Goal: Task Accomplishment & Management: Manage account settings

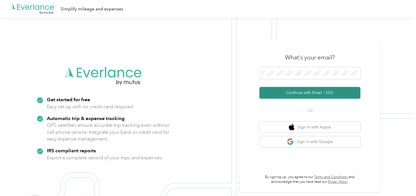
click at [286, 94] on button "Continue with Email / SSO" at bounding box center [310, 93] width 101 height 12
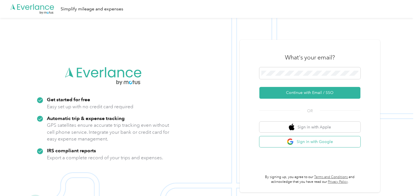
click at [322, 144] on button "Sign in with Google" at bounding box center [310, 142] width 101 height 11
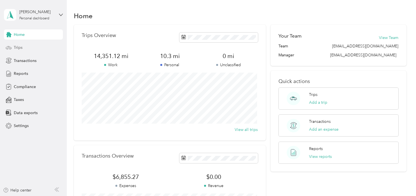
click at [18, 48] on span "Trips" at bounding box center [18, 48] width 9 height 6
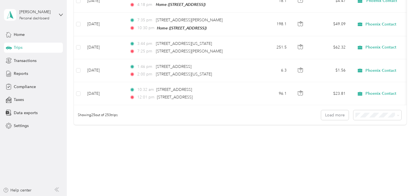
scroll to position [575, 0]
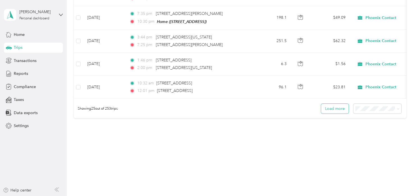
click at [333, 112] on button "Load more" at bounding box center [335, 109] width 28 height 10
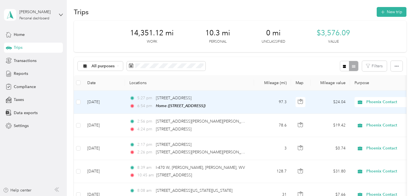
scroll to position [0, 0]
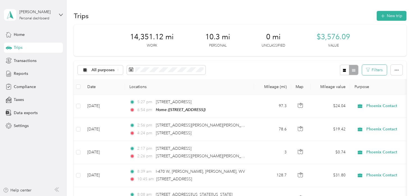
click at [375, 72] on button "Filters" at bounding box center [374, 70] width 25 height 10
click at [353, 71] on div at bounding box center [349, 70] width 18 height 10
click at [343, 71] on icon "button" at bounding box center [344, 70] width 3 height 3
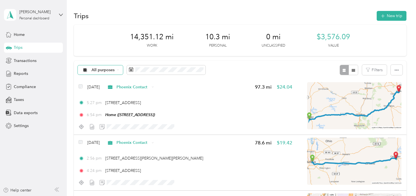
click at [115, 69] on div "All purposes" at bounding box center [101, 70] width 46 height 10
click at [103, 90] on li "Unclassified" at bounding box center [102, 89] width 49 height 10
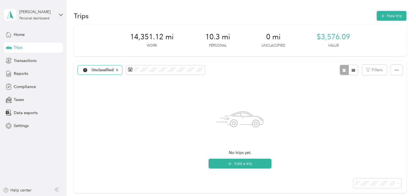
click at [118, 70] on div "Unclassified" at bounding box center [100, 70] width 45 height 10
click at [101, 110] on li "Personal" at bounding box center [102, 107] width 49 height 10
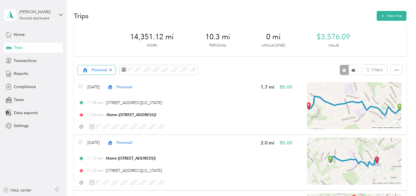
click at [99, 71] on span "Personal" at bounding box center [100, 70] width 16 height 4
click at [101, 99] on span "Phoenix Contact" at bounding box center [107, 100] width 31 height 6
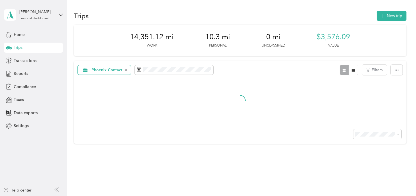
click at [112, 72] on span "Phoenix Contact" at bounding box center [107, 70] width 31 height 4
click at [107, 81] on li "All purposes" at bounding box center [106, 80] width 56 height 10
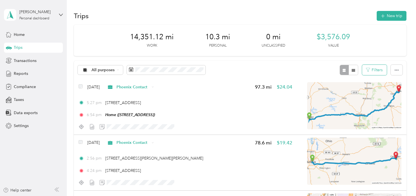
click at [370, 70] on button "Filters" at bounding box center [374, 70] width 25 height 10
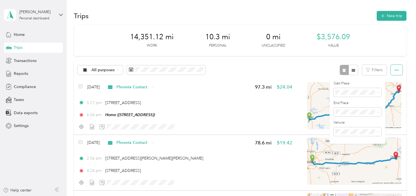
click at [398, 73] on button "button" at bounding box center [397, 70] width 12 height 10
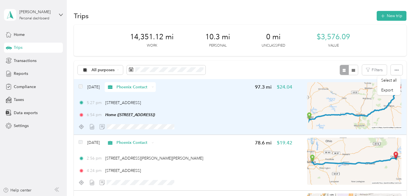
click at [217, 109] on div "5:27 pm 8775 Georgetown Rd, Cambridge, OH 6:54 pm Home (1821 Tyburn Ln, Upper S…" at bounding box center [186, 109] width 214 height 18
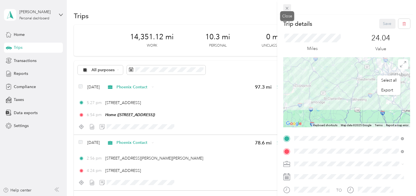
click at [287, 9] on icon at bounding box center [287, 8] width 5 height 5
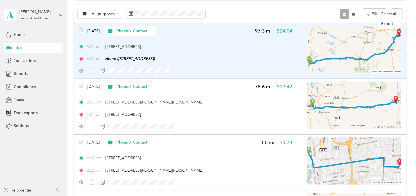
scroll to position [84, 0]
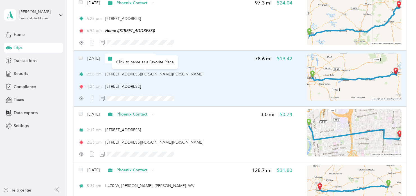
click at [152, 75] on span "212 Kelton Ave, Franklin Park, Columbus, OH" at bounding box center [154, 74] width 98 height 5
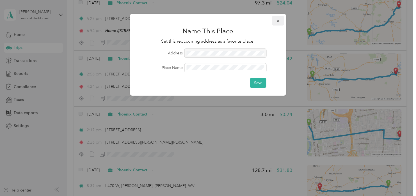
click at [277, 21] on icon "button" at bounding box center [278, 21] width 4 height 4
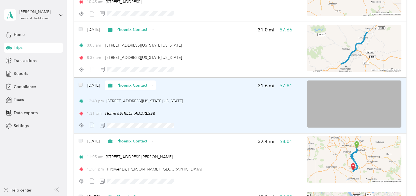
scroll to position [309, 0]
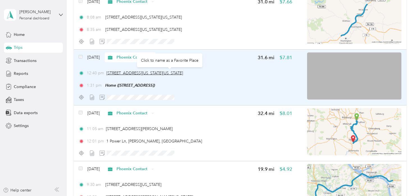
click at [171, 73] on span "1, Power Lane, Charleroi, Washington County, Pennsylvania, 15022, USA" at bounding box center [144, 73] width 77 height 5
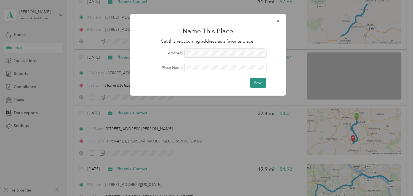
click at [260, 85] on button "Save" at bounding box center [258, 83] width 16 height 10
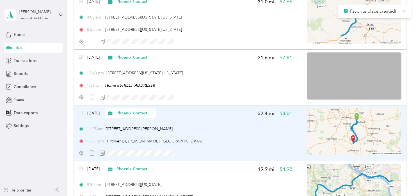
scroll to position [337, 0]
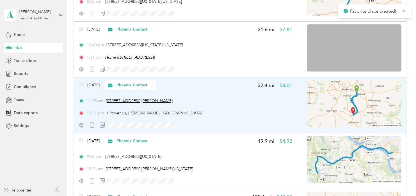
click at [148, 99] on span "200 Braddock Ave, Turtle Creek, PA" at bounding box center [139, 101] width 67 height 5
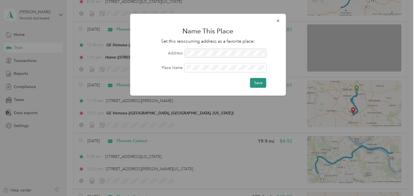
click at [258, 85] on button "Save" at bounding box center [258, 83] width 16 height 10
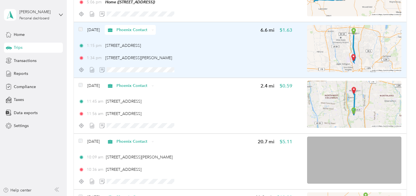
scroll to position [562, 0]
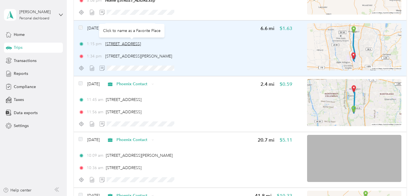
click at [139, 43] on span "673 High St, Worthington, OH" at bounding box center [123, 44] width 36 height 5
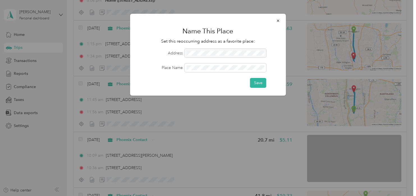
click at [181, 129] on div at bounding box center [208, 98] width 416 height 196
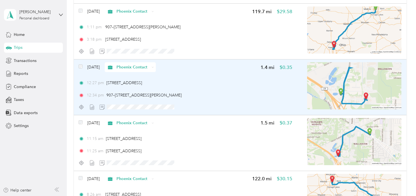
scroll to position [927, 0]
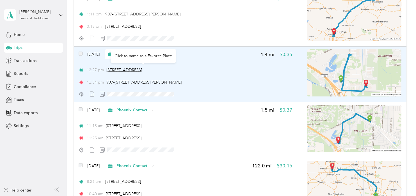
click at [131, 68] on span "566 White Pond Dr, Wallhaven, Akron, OH" at bounding box center [124, 70] width 36 height 5
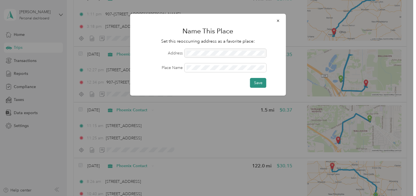
click at [263, 85] on button "Save" at bounding box center [258, 83] width 16 height 10
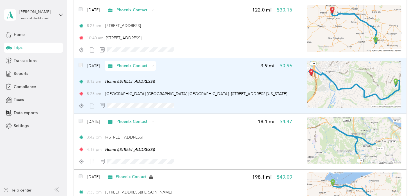
scroll to position [1095, 0]
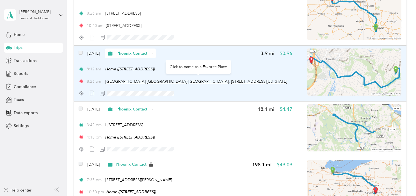
click at [160, 79] on span "Hampton Inn Pittsburgh-Bridgeville, 150, Old Pond Road, Bridgeville, Allegheny …" at bounding box center [196, 81] width 182 height 5
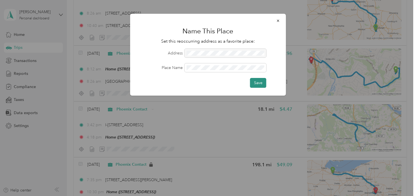
click at [258, 83] on button "Save" at bounding box center [258, 83] width 16 height 10
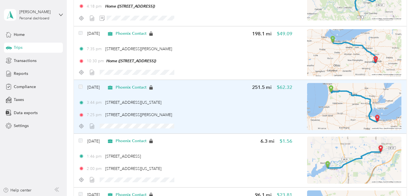
scroll to position [1236, 0]
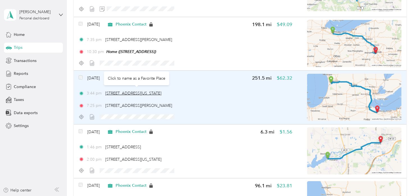
click at [150, 92] on span "350 E Washington Ave, Zeeland, MI" at bounding box center [133, 93] width 56 height 5
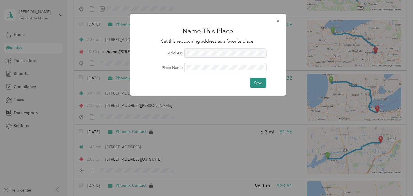
click at [260, 84] on button "Save" at bounding box center [258, 83] width 16 height 10
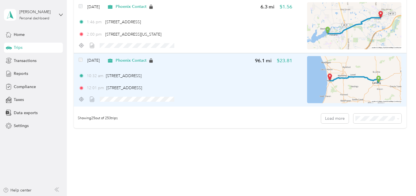
scroll to position [1368, 0]
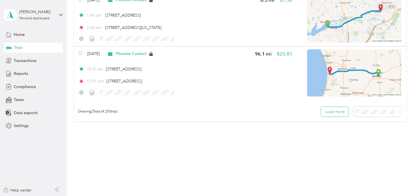
click at [334, 109] on button "Load more" at bounding box center [335, 112] width 28 height 10
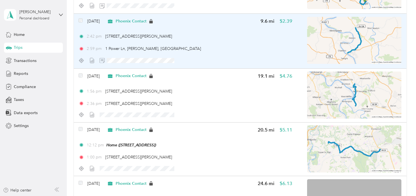
scroll to position [2548, 0]
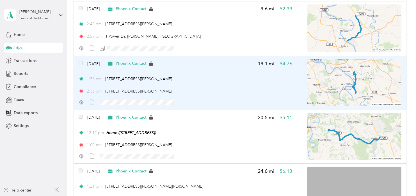
click at [334, 79] on img at bounding box center [354, 82] width 94 height 47
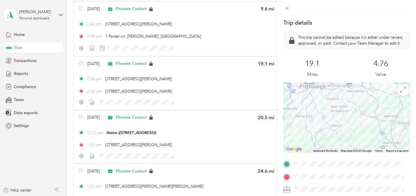
drag, startPoint x: 337, startPoint y: 110, endPoint x: 315, endPoint y: 116, distance: 23.0
click at [315, 116] on div at bounding box center [346, 118] width 127 height 70
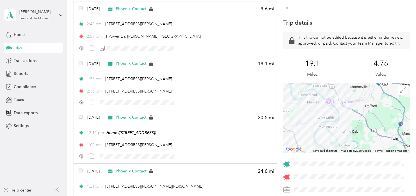
drag, startPoint x: 328, startPoint y: 106, endPoint x: 315, endPoint y: 125, distance: 22.8
click at [315, 125] on div at bounding box center [346, 118] width 127 height 70
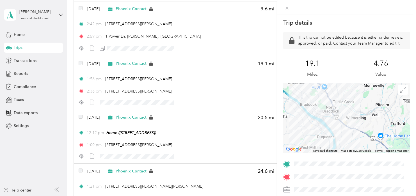
drag, startPoint x: 336, startPoint y: 102, endPoint x: 316, endPoint y: 129, distance: 33.6
click at [316, 129] on div at bounding box center [346, 118] width 127 height 70
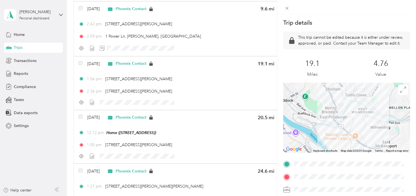
drag, startPoint x: 320, startPoint y: 116, endPoint x: 309, endPoint y: 125, distance: 14.0
click at [309, 125] on div at bounding box center [346, 118] width 127 height 70
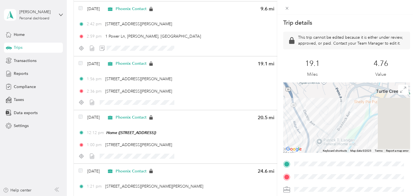
drag, startPoint x: 336, startPoint y: 121, endPoint x: 294, endPoint y: 130, distance: 42.3
click at [295, 130] on div at bounding box center [346, 118] width 127 height 70
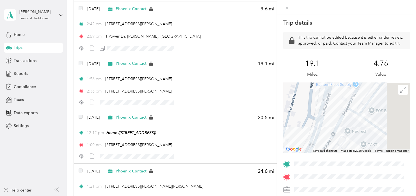
drag, startPoint x: 343, startPoint y: 115, endPoint x: 299, endPoint y: 119, distance: 44.6
click at [299, 119] on div at bounding box center [346, 118] width 127 height 70
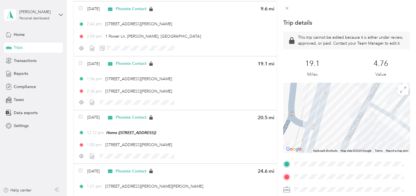
click at [142, 75] on div "Trip details This trip cannot be edited because it is either under review, appr…" at bounding box center [208, 98] width 416 height 196
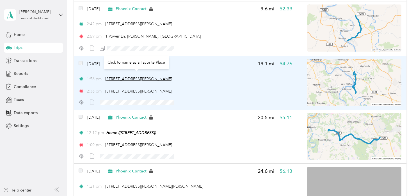
click at [136, 77] on span "200 Braddock Ave, Turtle Creek, PA" at bounding box center [138, 79] width 67 height 5
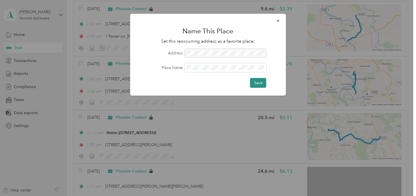
click at [255, 85] on button "Save" at bounding box center [258, 83] width 16 height 10
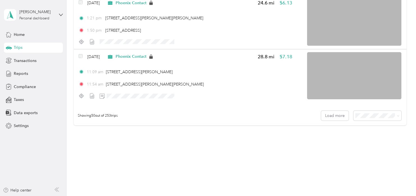
scroll to position [2718, 0]
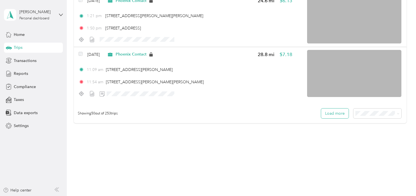
click at [333, 110] on button "Load more" at bounding box center [335, 114] width 28 height 10
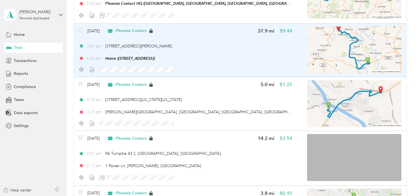
scroll to position [2971, 0]
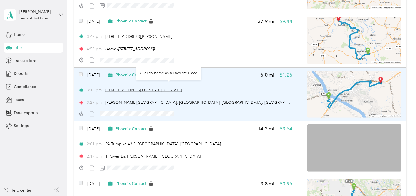
click at [148, 88] on span "1, Power Lane, Charleroi, Washington County, Pennsylvania, 15022, USA" at bounding box center [143, 90] width 77 height 5
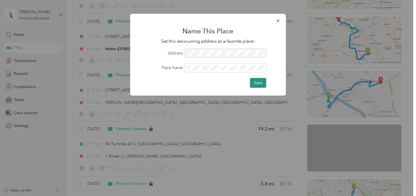
click at [263, 85] on button "Save" at bounding box center [258, 83] width 16 height 10
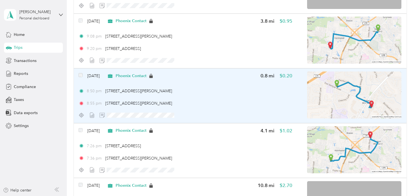
scroll to position [3308, 0]
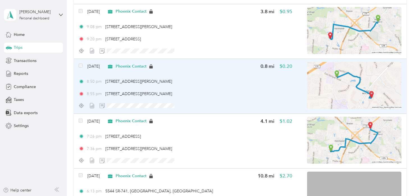
click at [343, 81] on img at bounding box center [354, 85] width 94 height 47
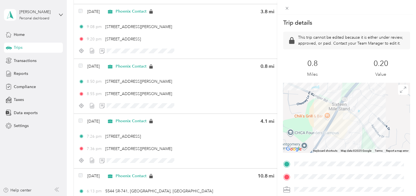
drag, startPoint x: 361, startPoint y: 139, endPoint x: 331, endPoint y: 116, distance: 37.9
click at [331, 116] on div at bounding box center [346, 118] width 127 height 70
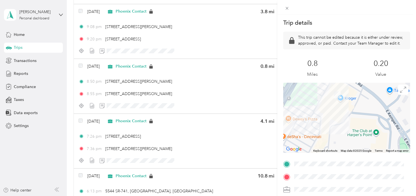
click at [203, 128] on div "Trip details This trip cannot be edited because it is either under review, appr…" at bounding box center [208, 98] width 416 height 196
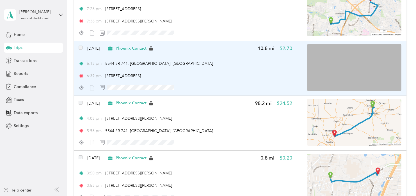
scroll to position [3449, 0]
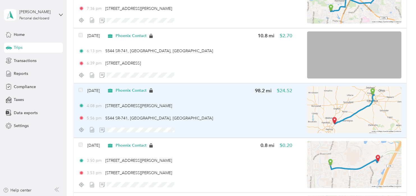
click at [363, 101] on img at bounding box center [354, 109] width 94 height 47
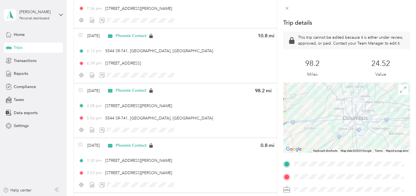
drag, startPoint x: 372, startPoint y: 103, endPoint x: 324, endPoint y: 123, distance: 52.1
click at [324, 122] on div at bounding box center [346, 118] width 127 height 70
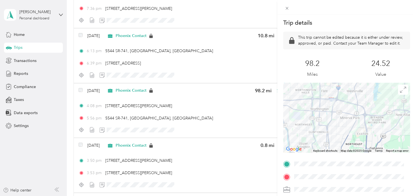
drag, startPoint x: 357, startPoint y: 101, endPoint x: 346, endPoint y: 138, distance: 38.7
click at [346, 138] on div at bounding box center [346, 118] width 127 height 70
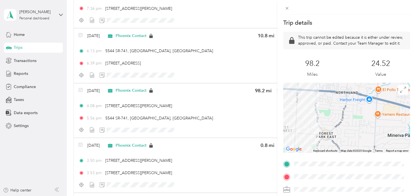
drag, startPoint x: 326, startPoint y: 116, endPoint x: 365, endPoint y: 152, distance: 53.1
click at [365, 152] on div at bounding box center [346, 118] width 127 height 70
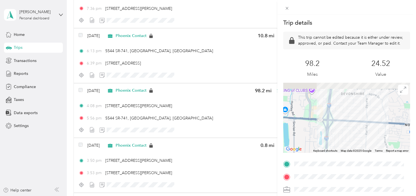
drag, startPoint x: 351, startPoint y: 128, endPoint x: 373, endPoint y: 151, distance: 31.8
click at [376, 153] on div at bounding box center [346, 118] width 127 height 70
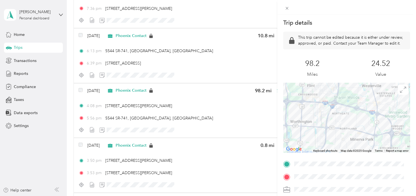
drag, startPoint x: 352, startPoint y: 115, endPoint x: 324, endPoint y: 129, distance: 30.9
click at [324, 129] on div at bounding box center [346, 118] width 127 height 70
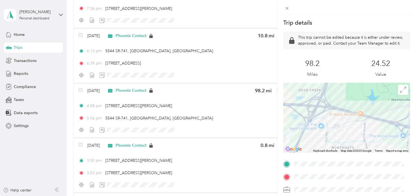
drag, startPoint x: 332, startPoint y: 117, endPoint x: 365, endPoint y: 146, distance: 44.6
click at [365, 146] on div at bounding box center [346, 118] width 127 height 70
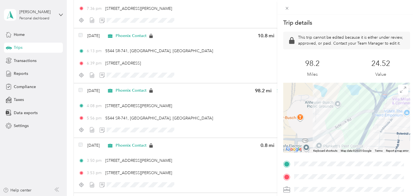
drag, startPoint x: 325, startPoint y: 142, endPoint x: 393, endPoint y: 135, distance: 68.6
click at [393, 135] on div at bounding box center [346, 118] width 127 height 70
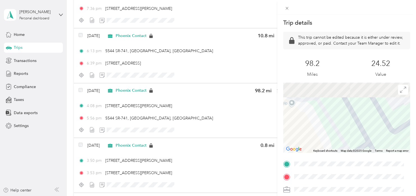
drag, startPoint x: 369, startPoint y: 119, endPoint x: 338, endPoint y: 148, distance: 42.7
click at [338, 148] on div at bounding box center [346, 118] width 127 height 70
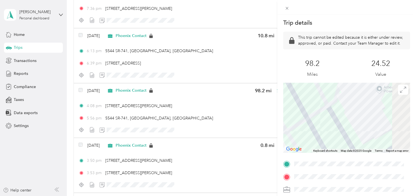
drag, startPoint x: 363, startPoint y: 116, endPoint x: 330, endPoint y: 148, distance: 45.7
click at [330, 148] on div at bounding box center [346, 118] width 127 height 70
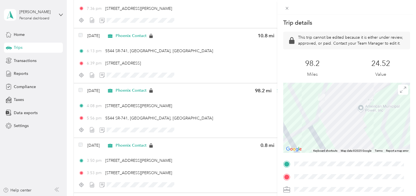
drag, startPoint x: 365, startPoint y: 122, endPoint x: 354, endPoint y: 132, distance: 14.7
click at [354, 132] on div at bounding box center [346, 118] width 127 height 70
click at [173, 101] on div "Trip details This trip cannot be edited because it is either under review, appr…" at bounding box center [208, 98] width 416 height 196
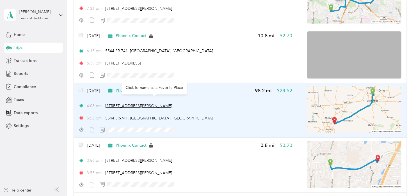
click at [155, 104] on span "1111 Schrock Rd, Lakes of Worthington, Columbus, OH" at bounding box center [138, 106] width 67 height 5
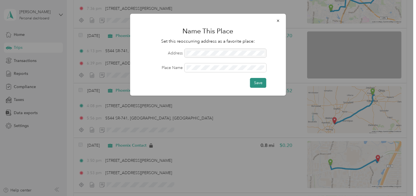
click at [258, 85] on button "Save" at bounding box center [258, 83] width 16 height 10
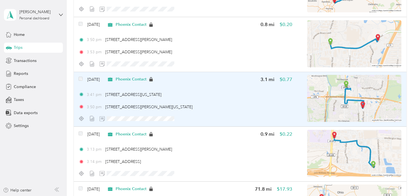
scroll to position [3561, 0]
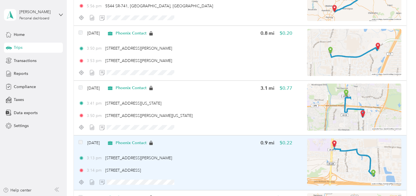
click at [347, 152] on img at bounding box center [354, 162] width 94 height 47
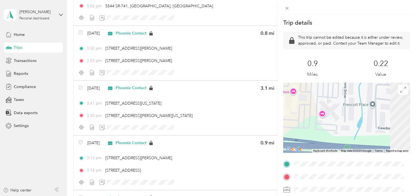
drag, startPoint x: 373, startPoint y: 134, endPoint x: 294, endPoint y: 122, distance: 80.4
click at [294, 122] on div at bounding box center [346, 118] width 127 height 70
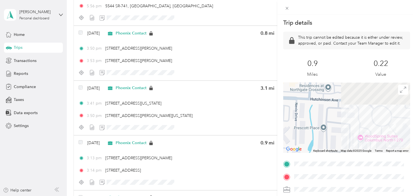
drag, startPoint x: 365, startPoint y: 120, endPoint x: 321, endPoint y: 145, distance: 51.0
click at [321, 145] on div at bounding box center [346, 118] width 127 height 70
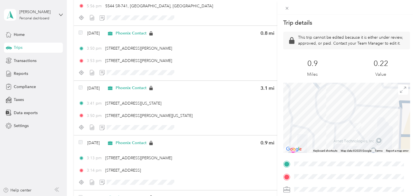
drag, startPoint x: 387, startPoint y: 130, endPoint x: 317, endPoint y: 129, distance: 70.5
click at [317, 129] on div at bounding box center [346, 118] width 127 height 70
click at [356, 130] on img at bounding box center [357, 126] width 7 height 7
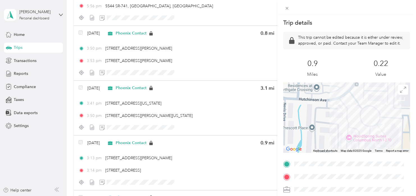
drag, startPoint x: 335, startPoint y: 117, endPoint x: 347, endPoint y: 117, distance: 11.8
click at [347, 117] on div at bounding box center [346, 118] width 127 height 70
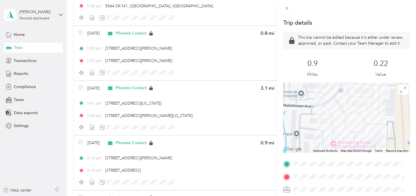
drag, startPoint x: 343, startPoint y: 121, endPoint x: 334, endPoint y: 124, distance: 8.9
click at [333, 124] on div at bounding box center [346, 118] width 127 height 70
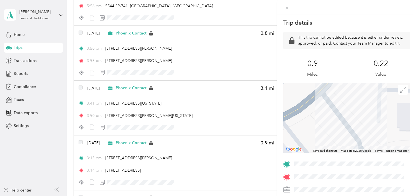
drag, startPoint x: 325, startPoint y: 111, endPoint x: 347, endPoint y: 151, distance: 45.6
click at [348, 153] on div "Keyboard shortcuts Map Data Map data ©2025 Google Map data ©2025 Google 10 m Cl…" at bounding box center [346, 118] width 127 height 70
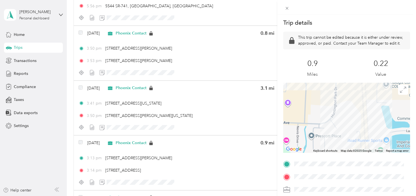
click at [193, 109] on div "Trip details This trip cannot be edited because it is either under review, appr…" at bounding box center [208, 98] width 416 height 196
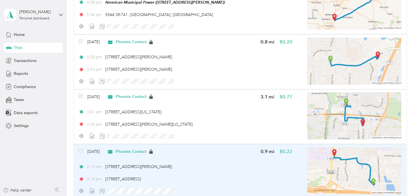
scroll to position [3561, 0]
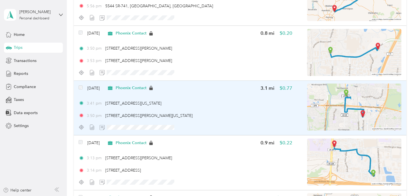
click at [353, 114] on img at bounding box center [354, 107] width 94 height 47
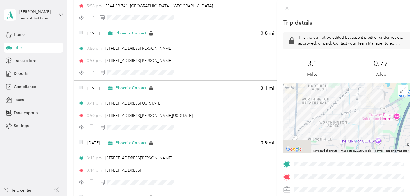
drag, startPoint x: 350, startPoint y: 142, endPoint x: 340, endPoint y: 90, distance: 52.7
click at [340, 90] on div at bounding box center [346, 118] width 127 height 70
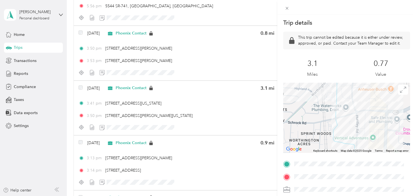
drag, startPoint x: 358, startPoint y: 111, endPoint x: 346, endPoint y: 129, distance: 21.9
click at [346, 129] on div at bounding box center [346, 118] width 127 height 70
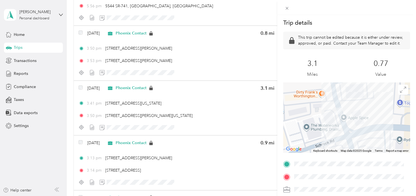
drag, startPoint x: 357, startPoint y: 101, endPoint x: 330, endPoint y: 146, distance: 52.8
click at [330, 147] on div at bounding box center [346, 118] width 127 height 70
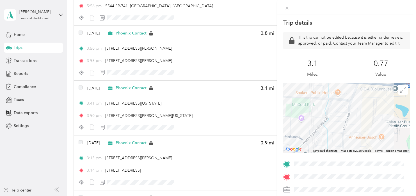
drag, startPoint x: 325, startPoint y: 101, endPoint x: 337, endPoint y: 144, distance: 45.0
click at [337, 144] on div at bounding box center [346, 118] width 127 height 70
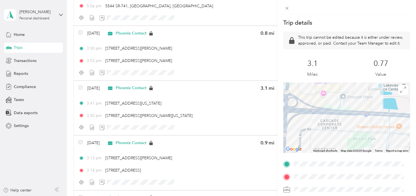
drag, startPoint x: 331, startPoint y: 118, endPoint x: 390, endPoint y: 149, distance: 66.3
click at [390, 149] on div at bounding box center [346, 118] width 127 height 70
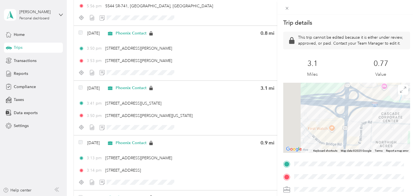
drag, startPoint x: 358, startPoint y: 143, endPoint x: 406, endPoint y: 140, distance: 48.4
click at [408, 141] on form "Trip details This trip cannot be edited because it is either under review, appr…" at bounding box center [347, 157] width 139 height 277
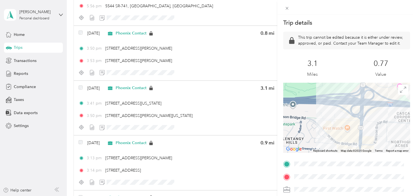
drag, startPoint x: 355, startPoint y: 121, endPoint x: 321, endPoint y: 172, distance: 61.2
click at [321, 173] on div "Trip details This trip cannot be edited because it is either under review, appr…" at bounding box center [346, 157] width 127 height 277
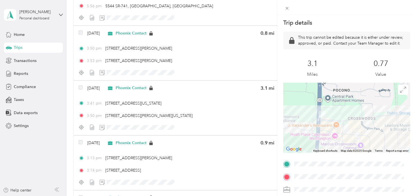
drag, startPoint x: 352, startPoint y: 131, endPoint x: 348, endPoint y: 136, distance: 6.5
click at [347, 136] on div at bounding box center [346, 118] width 127 height 70
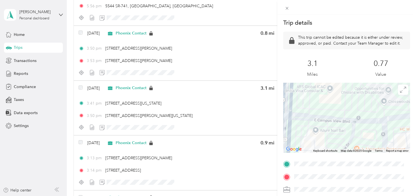
drag, startPoint x: 322, startPoint y: 123, endPoint x: 397, endPoint y: 148, distance: 78.7
click at [397, 148] on div at bounding box center [346, 118] width 127 height 70
click at [315, 132] on div at bounding box center [346, 118] width 127 height 70
